Goal: Task Accomplishment & Management: Manage account settings

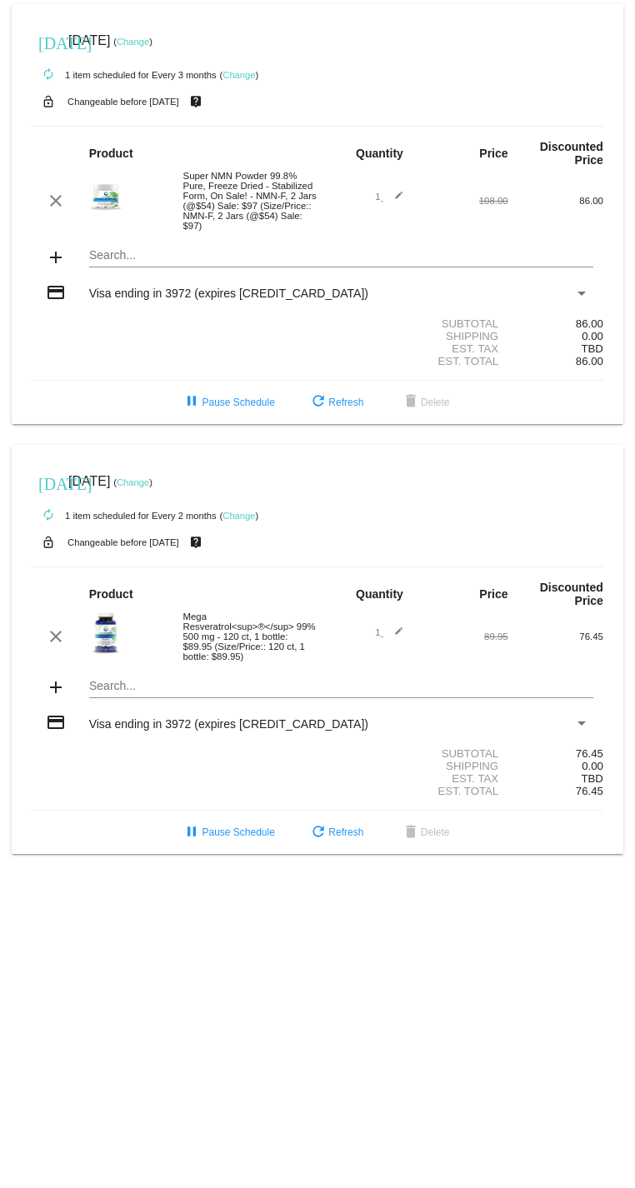
click at [149, 481] on link "Change" at bounding box center [133, 483] width 33 height 10
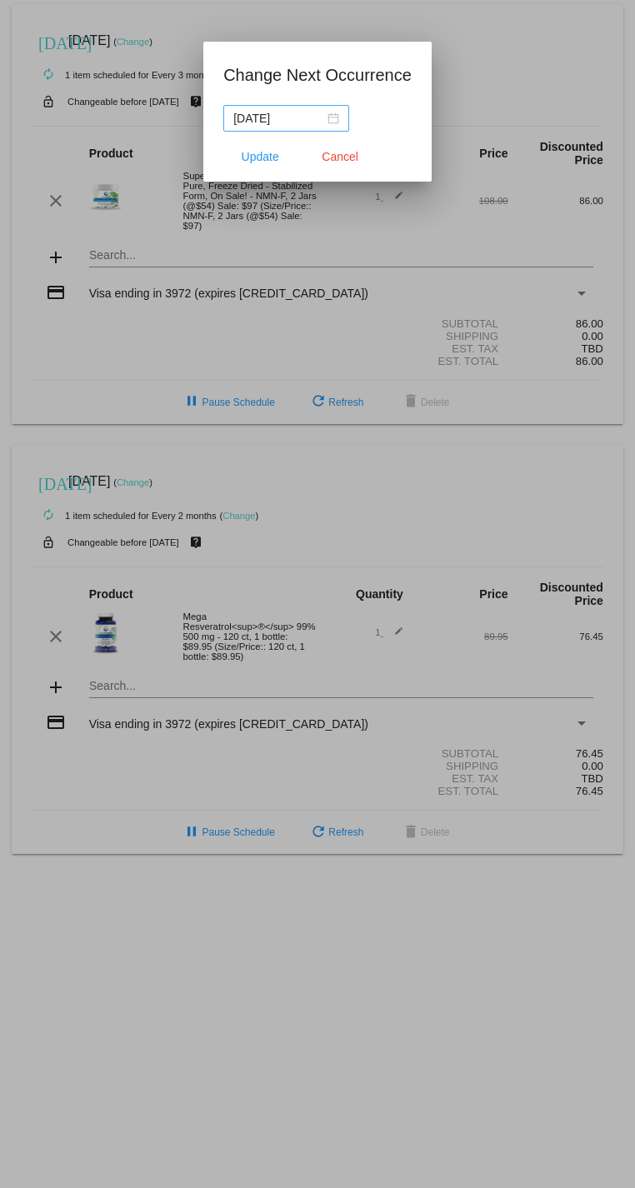
click at [333, 119] on div "2025-08-21" at bounding box center [286, 118] width 106 height 18
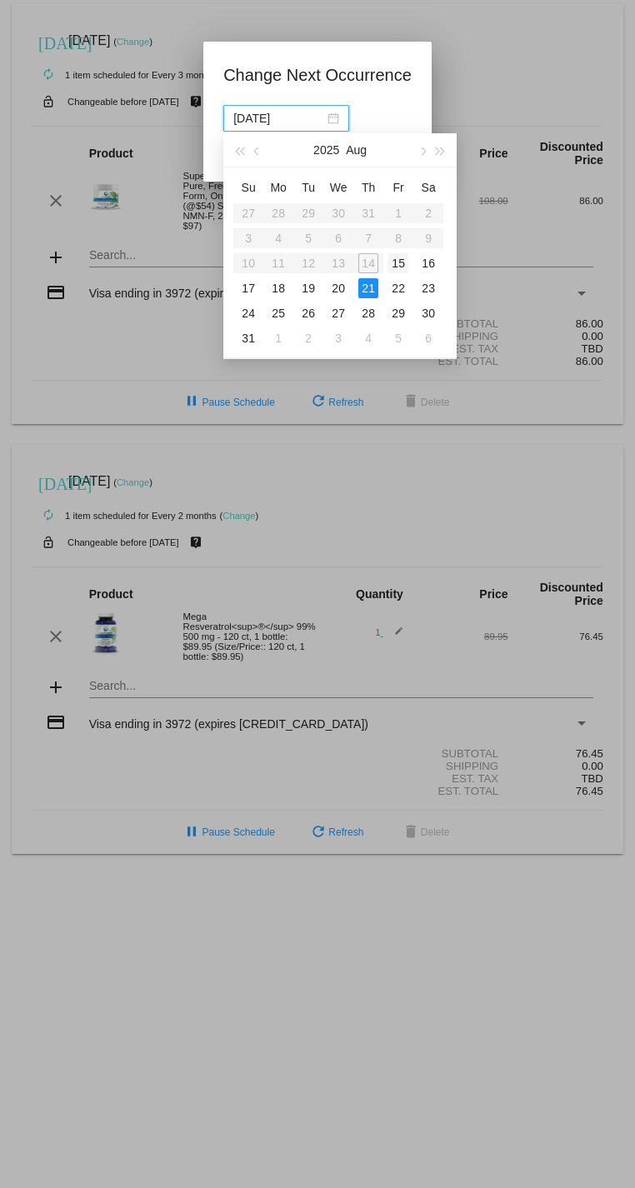
click at [398, 266] on div "15" at bounding box center [398, 263] width 20 height 20
type input "2025-08-15"
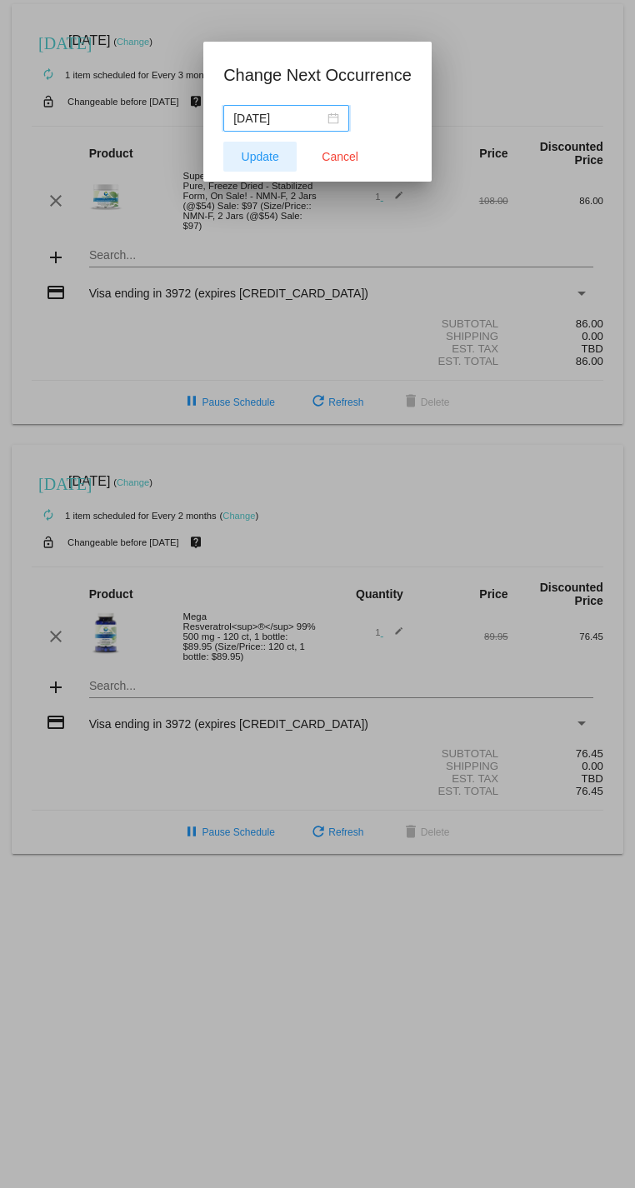
click at [268, 152] on span "Update" at bounding box center [261, 156] width 38 height 13
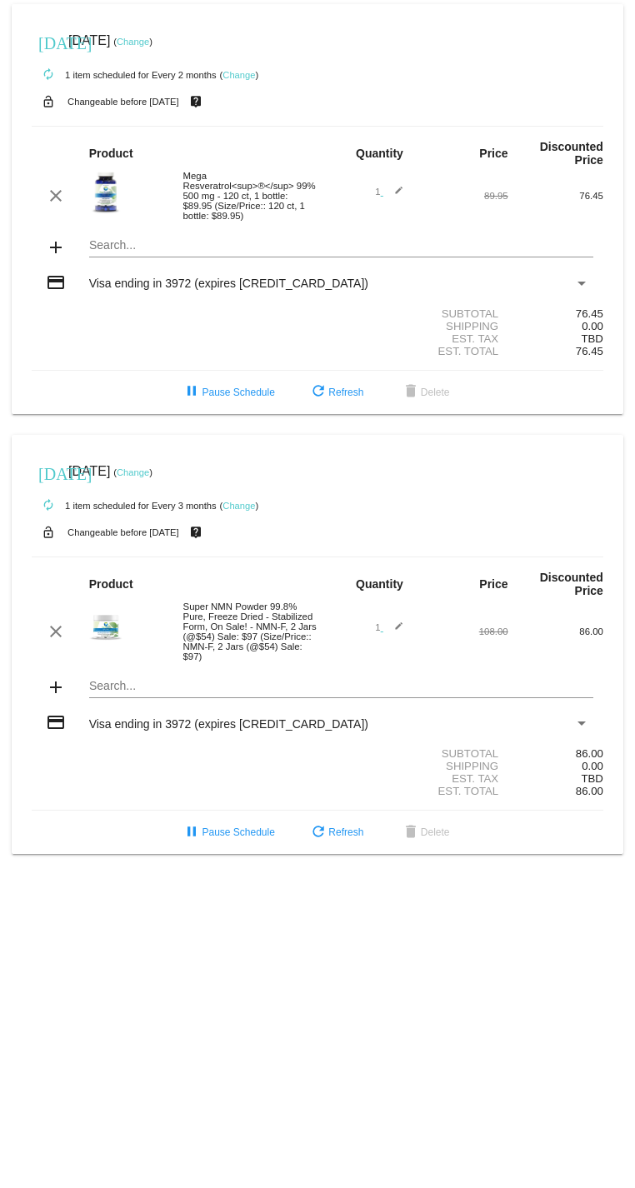
click at [154, 242] on mat-card "[DATE] [DATE] ( Change ) autorenew 1 item scheduled for Every 2 months ( Change…" at bounding box center [318, 209] width 612 height 410
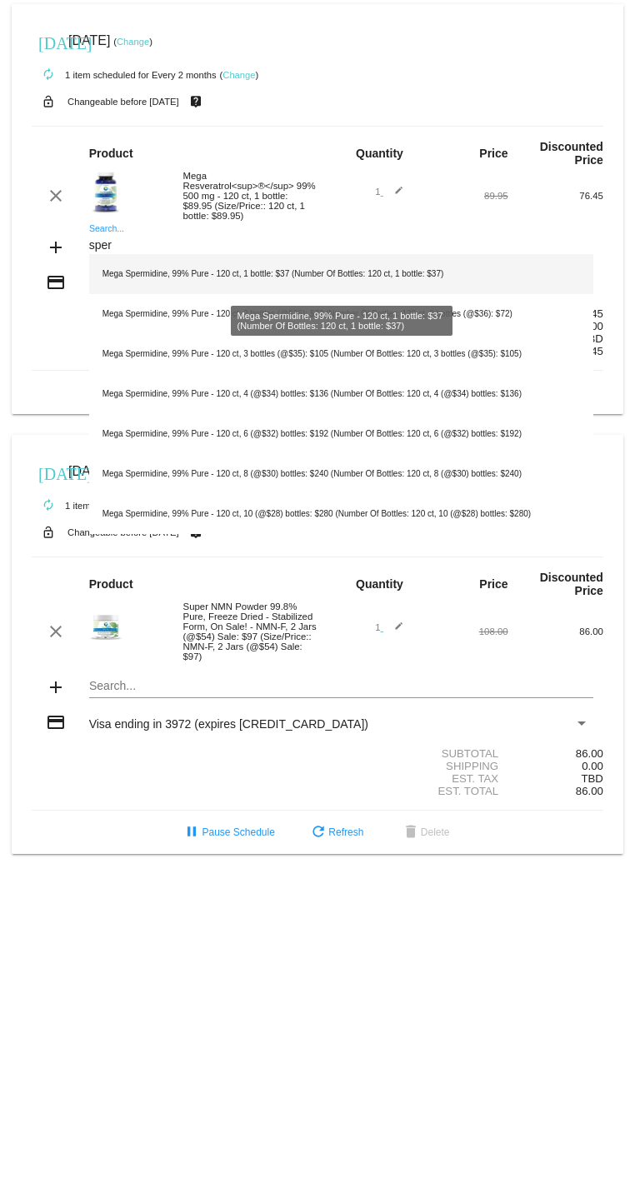
type input "sper"
click at [299, 273] on div "Mega Spermidine, 99% Pure - 120 ct, 1 bottle: $37 (Number Of Bottles: 120 ct, 1…" at bounding box center [341, 274] width 505 height 40
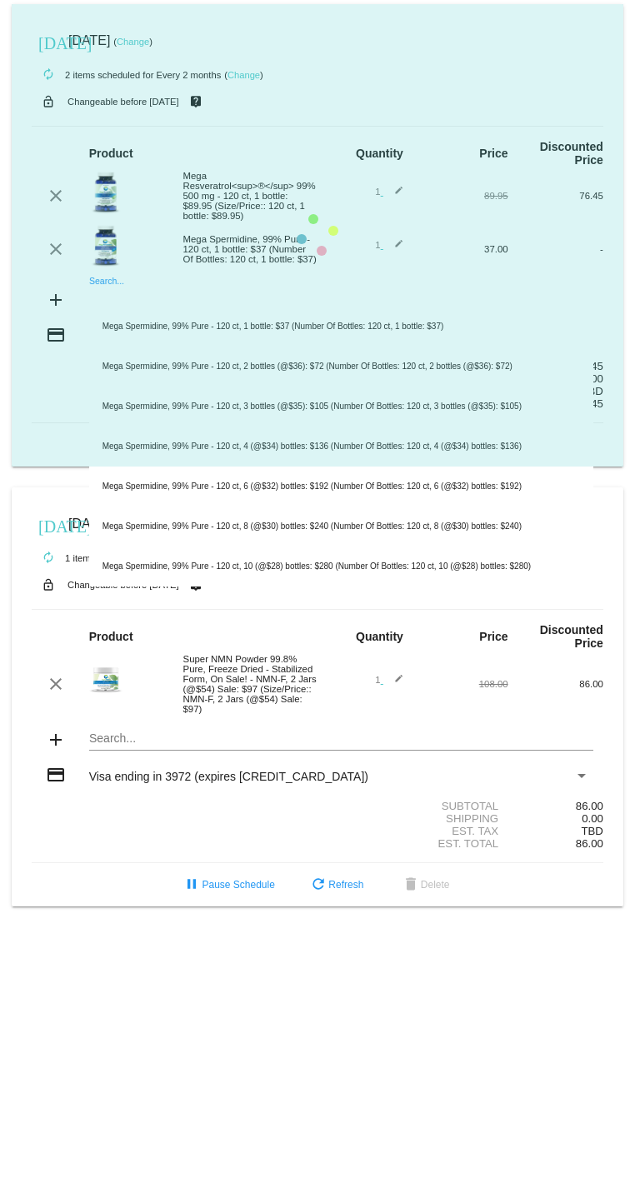
click at [204, 297] on mat-card "[DATE] [DATE] ( Change ) autorenew 2 items scheduled for Every 2 months ( Chang…" at bounding box center [318, 235] width 612 height 463
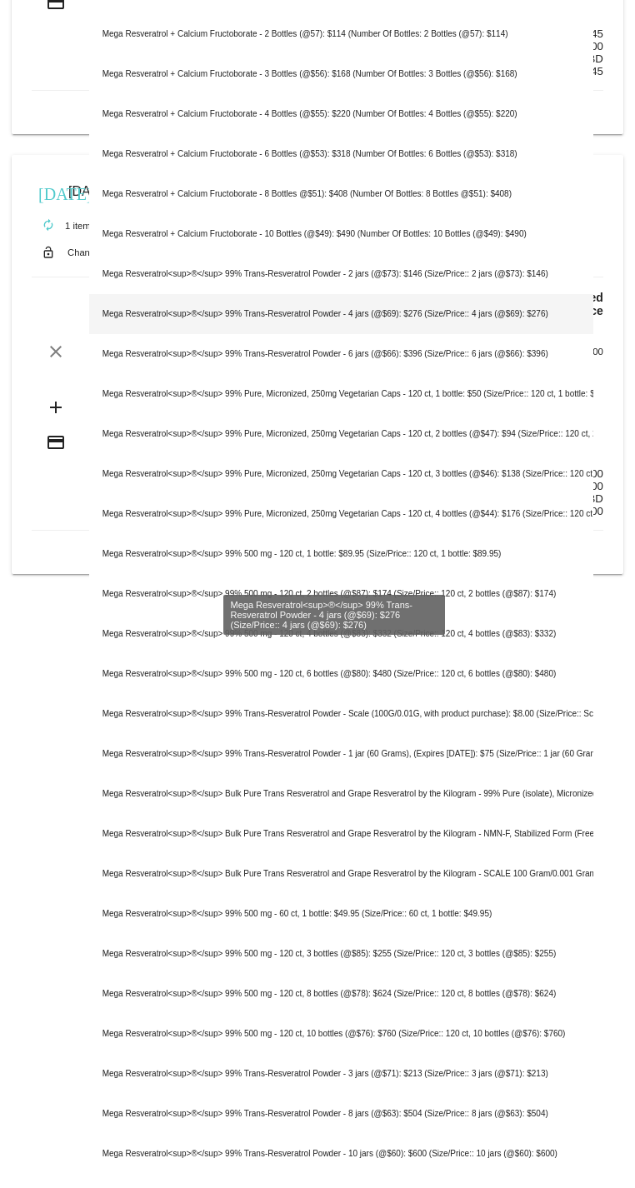
scroll to position [333, 0]
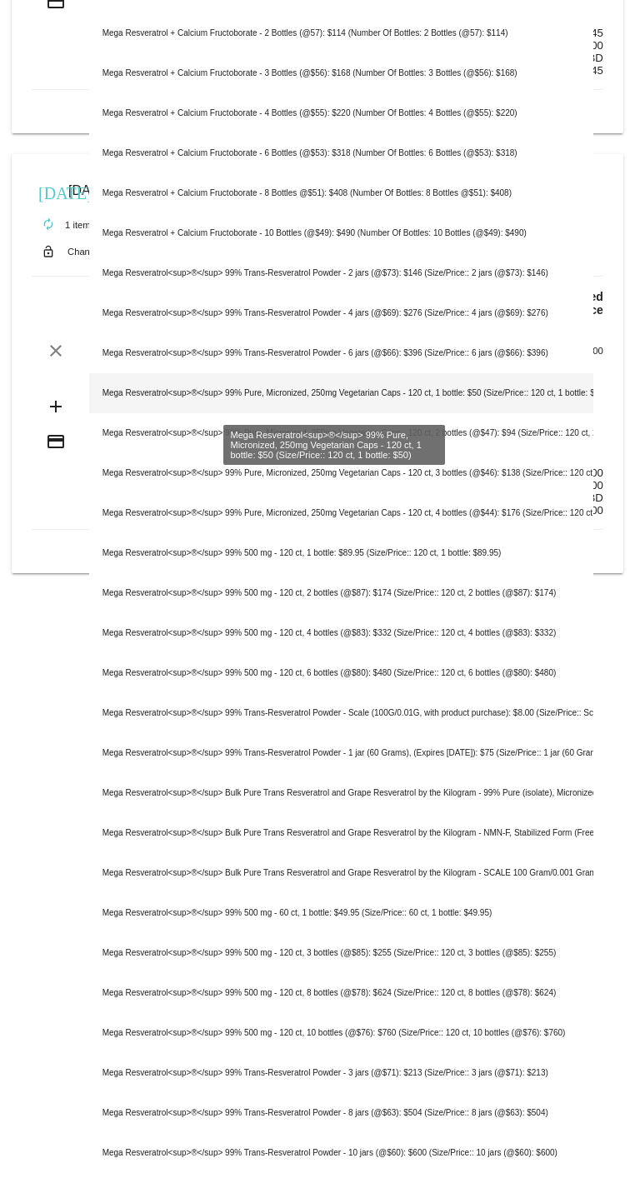
type input "mega"
click at [344, 397] on div "Mega Resveratrol<sup>®</sup> 99% Pure, Micronized, 250mg Vegetarian Caps - 120 …" at bounding box center [341, 393] width 505 height 40
